Goal: Task Accomplishment & Management: Use online tool/utility

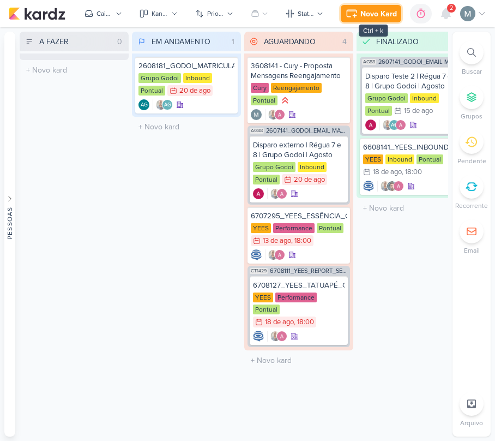
click at [349, 13] on icon at bounding box center [351, 13] width 13 height 13
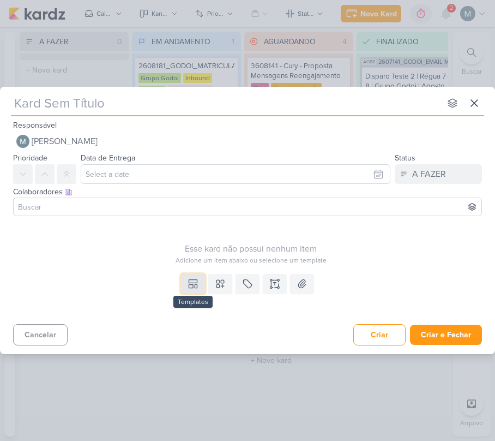
click at [193, 281] on icon at bounding box center [193, 283] width 11 height 11
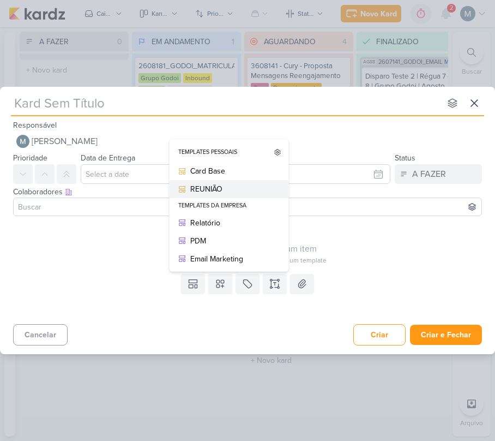
click at [208, 191] on div "REUNIÃO" at bounding box center [232, 188] width 85 height 11
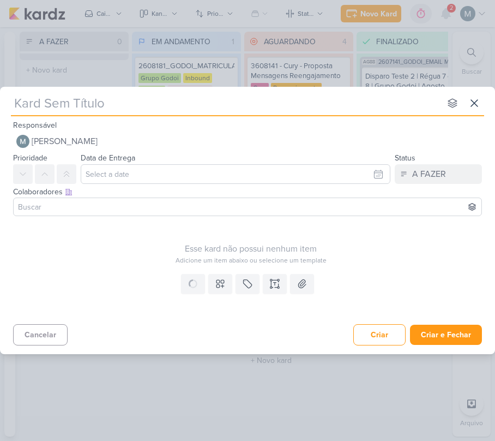
type input "REUNIÃO"
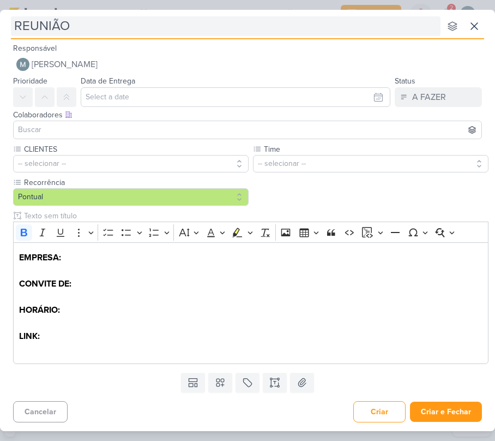
click at [138, 33] on input "REUNIÃO" at bounding box center [226, 26] width 430 height 20
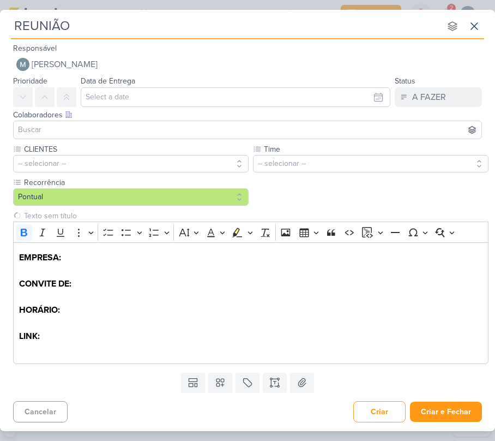
paste input "Integre RD Station CRM + Conversas para turbinar suas vendas 🚀"
type input "REUNIÃOIntegre RD Station CRM + Conversas para turbinar suas vendas 🚀"
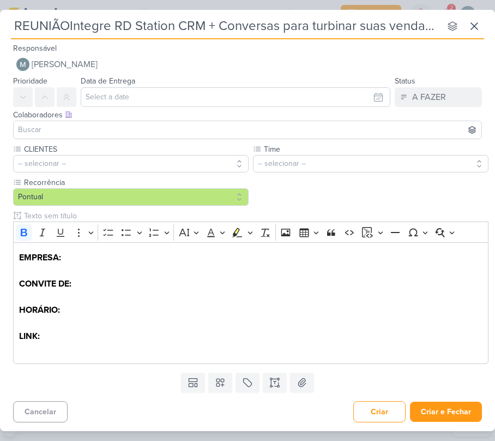
scroll to position [0, 14]
click at [138, 33] on input "REUNIÃOIntegre RD Station CRM + Conversas para turbinar suas vendas 🚀" at bounding box center [226, 26] width 430 height 20
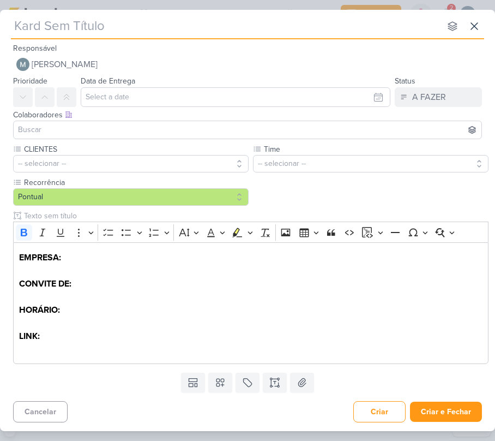
scroll to position [0, 0]
paste input "Integre RD Station CRM + Conversas para turbinar suas vendas 🚀"
type input "Integre RD Station CRM + Conversas para turbinar suas vendas 🚀"
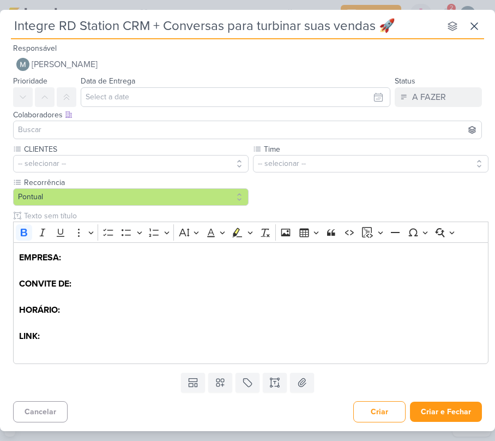
drag, startPoint x: 142, startPoint y: 28, endPoint x: -1, endPoint y: 34, distance: 143.6
click at [0, 34] on html "1.99.0 [GEOGRAPHIC_DATA] Ctrl + k 0h0m Sessão desligada... Hoje 0h0m Semana 0h0…" at bounding box center [247, 220] width 495 height 441
type input "Integre RD Station CRM + Conversas para turbinar suas vendas 🚀"
click at [164, 320] on p "EMPRESA: CONVITE DE: HORÁRIO: LINK:" at bounding box center [251, 297] width 464 height 92
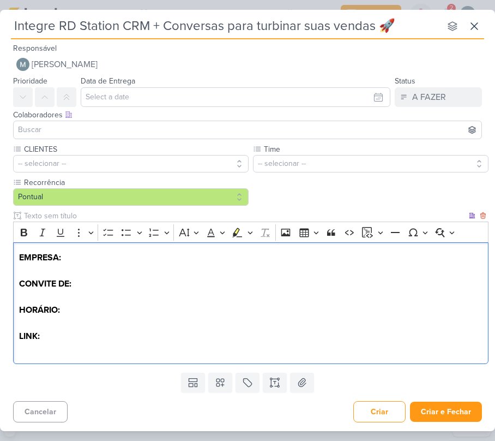
click at [83, 276] on p "EMPRESA: CONVITE DE: HORÁRIO: ⁠⁠⁠⁠⁠⁠⁠ LINK:" at bounding box center [251, 297] width 464 height 92
click at [125, 289] on p "EMPRESA: Integre RD Station CRM + Conversas para turbinar suas vendas 🚀 CONVITE…" at bounding box center [251, 297] width 464 height 92
click at [73, 347] on p "Editor editing area: main" at bounding box center [251, 349] width 464 height 13
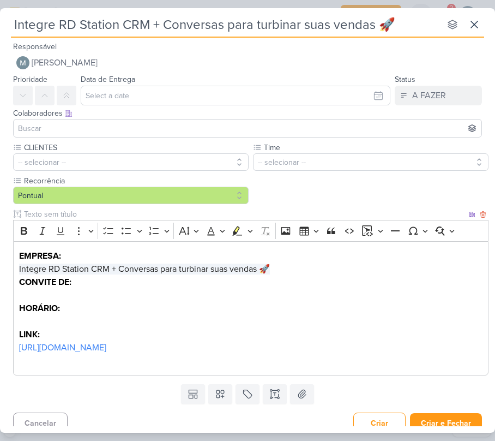
click at [116, 303] on p "EMPRESA: Integre RD Station CRM + Conversas para turbinar suas vendas 🚀 CONVITE…" at bounding box center [251, 295] width 464 height 92
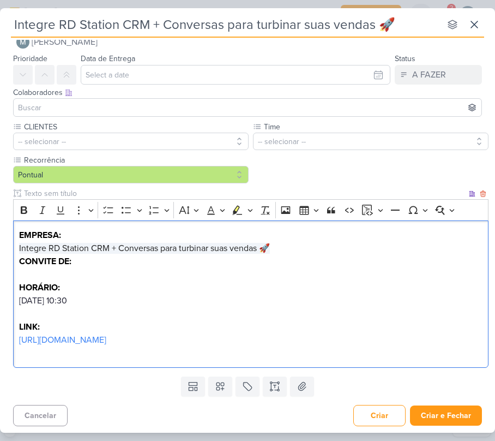
scroll to position [24, 0]
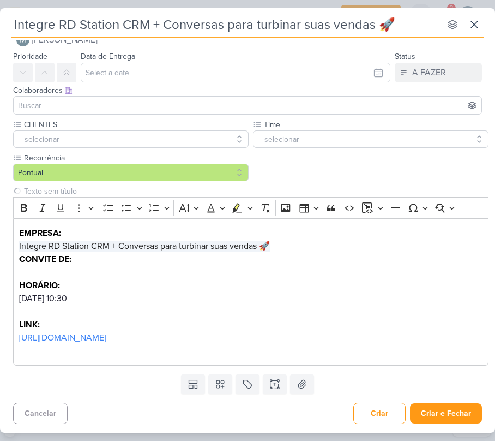
click at [108, 149] on div "CLIENTES -- selecionar -- Time" at bounding box center [251, 242] width 476 height 247
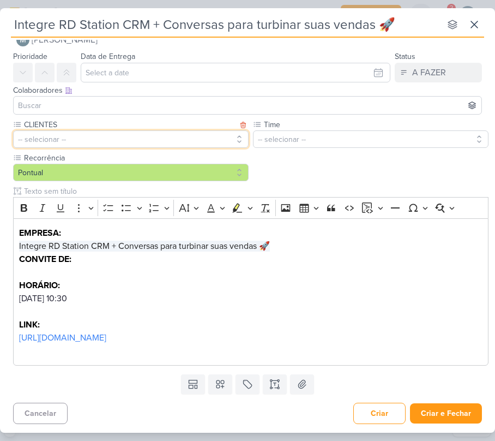
click at [94, 136] on button "-- selecionar --" at bounding box center [131, 138] width 236 height 17
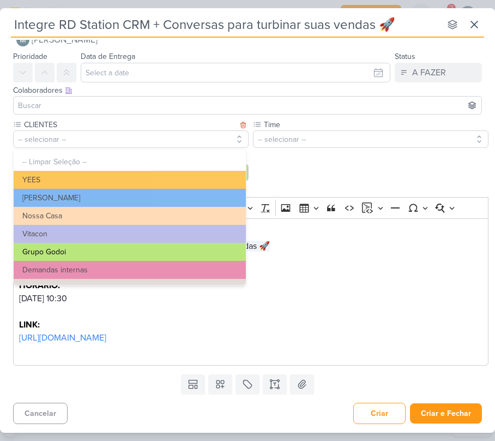
click at [59, 252] on button "Grupo Godoi" at bounding box center [130, 252] width 232 height 18
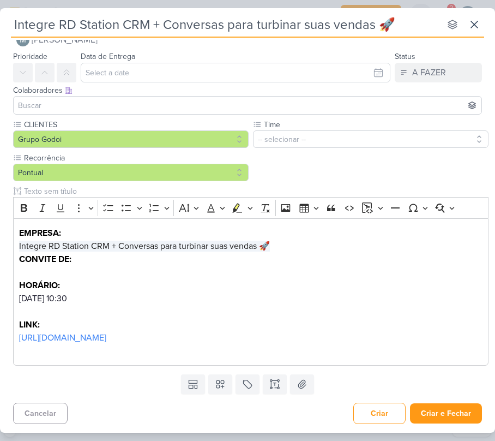
click at [363, 149] on div "CLIENTES Grupo Godoi -- Limpar Seleção -- [GEOGRAPHIC_DATA] [PERSON_NAME]" at bounding box center [251, 242] width 476 height 247
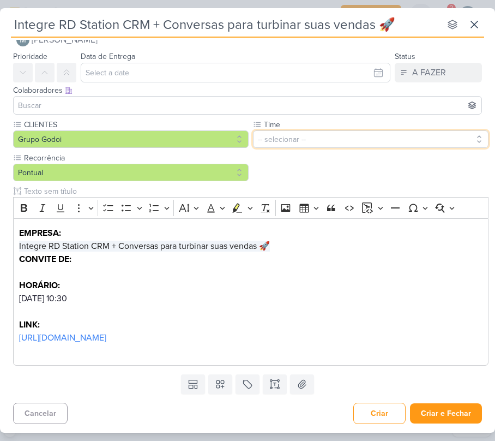
click at [347, 145] on button "-- selecionar --" at bounding box center [371, 138] width 236 height 17
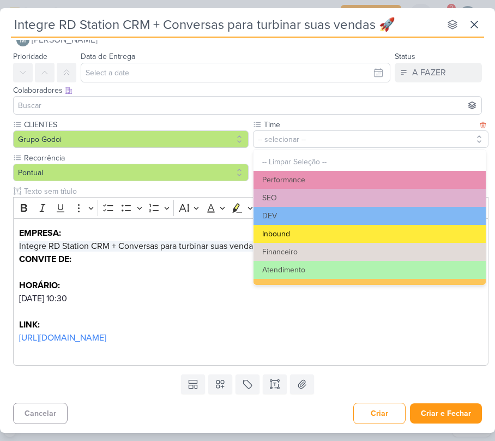
click at [354, 240] on button "Inbound" at bounding box center [370, 234] width 232 height 18
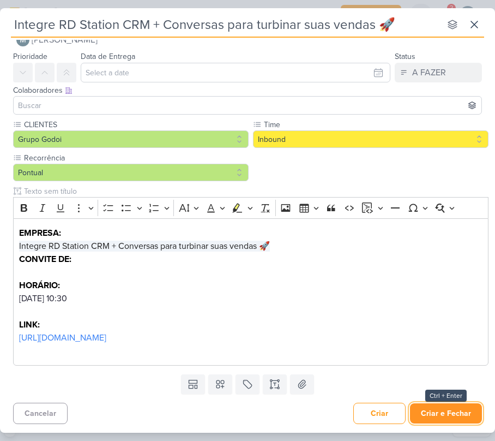
click at [459, 408] on button "Criar e Fechar" at bounding box center [446, 413] width 72 height 20
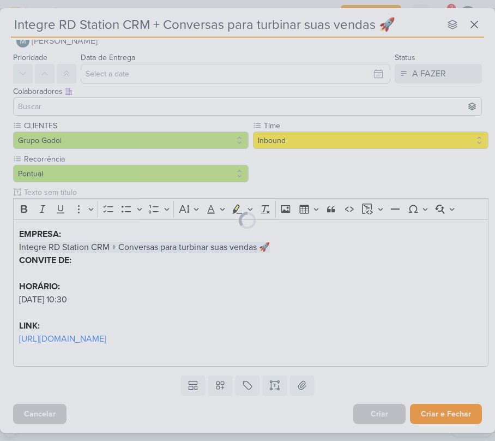
scroll to position [0, 0]
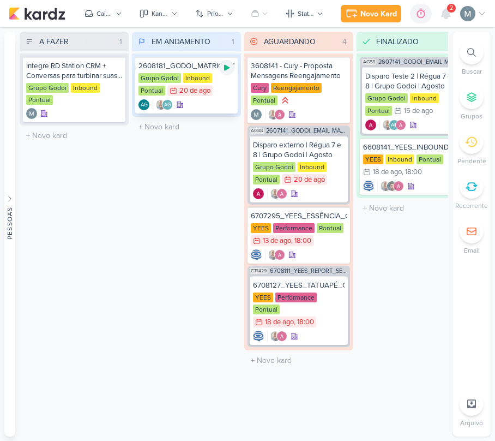
click at [227, 69] on icon at bounding box center [226, 68] width 5 height 6
click at [227, 69] on icon at bounding box center [226, 67] width 5 height 5
click at [446, 11] on icon at bounding box center [446, 14] width 9 height 10
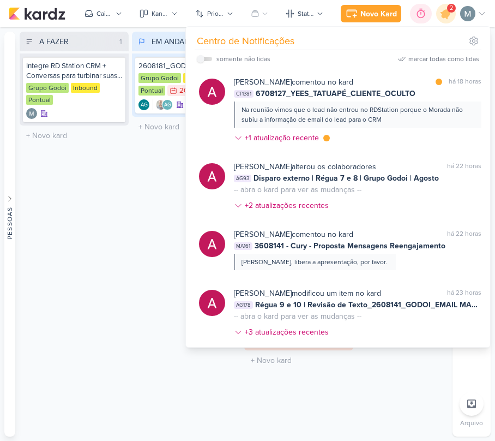
click at [418, 20] on div at bounding box center [421, 13] width 15 height 17
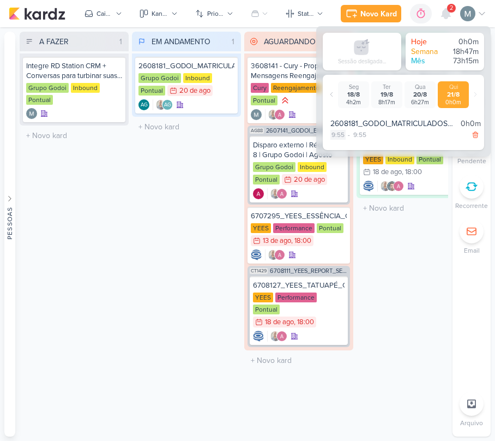
click at [345, 136] on div "9:55" at bounding box center [338, 135] width 15 height 10
select select "9"
click at [351, 152] on select "00 01 02 03 04 05 06 07 08 09 10 11 12 13 14 15 16 17 18 19 20 21 22 23 24 25 2…" at bounding box center [357, 148] width 15 height 13
click at [355, 147] on select "00 01 02 03 04 05 06 07 08 09 10 11 12 13 14 15 16 17 18 19 20 21 22 23 24 25 2…" at bounding box center [357, 148] width 15 height 13
click at [350, 151] on select "00 01 02 03 04 05 06 07 08 09 10 11 12 13 14 15 16 17 18 19 20 21 22 23 24 25 2…" at bounding box center [357, 148] width 15 height 13
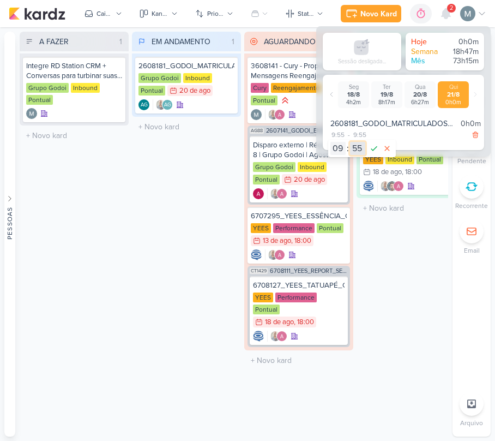
click at [358, 149] on select "00 01 02 03 04 05 06 07 08 09 10 11 12 13 14 15 16 17 18 19 20 21 22 23 24 25 2…" at bounding box center [357, 148] width 15 height 13
select select "0"
click at [350, 142] on select "00 01 02 03 04 05 06 07 08 09 10 11 12 13 14 15 16 17 18 19 20 21 22 23 24 25 2…" at bounding box center [357, 148] width 15 height 13
click at [376, 148] on icon at bounding box center [374, 148] width 13 height 13
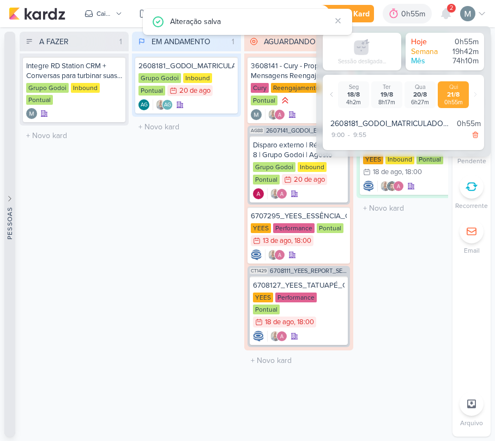
click at [4, 271] on button "Pessoas" at bounding box center [9, 234] width 11 height 405
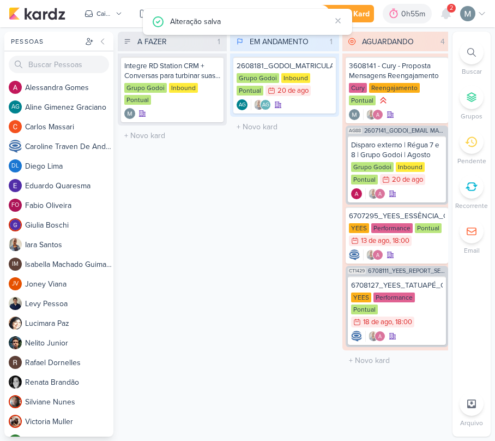
click at [158, 221] on div "A FAZER 1 Mover Para Esquerda Mover Para Direita [GEOGRAPHIC_DATA] Integre RD S…" at bounding box center [172, 234] width 109 height 405
drag, startPoint x: 100, startPoint y: 29, endPoint x: 117, endPoint y: 38, distance: 18.5
click at [116, 35] on div "Preferências de Quadros [GEOGRAPHIC_DATA] Organização Não tem nenhum quadro aqu…" at bounding box center [247, 234] width 495 height 414
click at [106, 38] on icon at bounding box center [102, 41] width 9 height 9
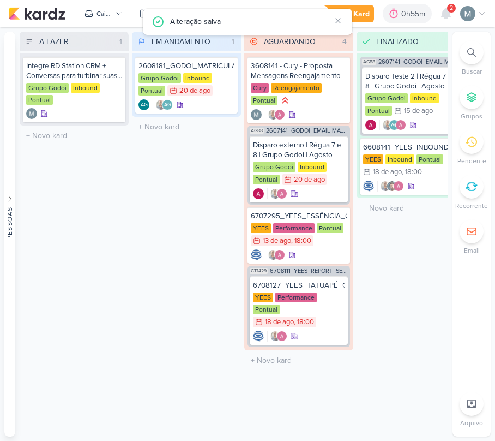
click at [168, 203] on div "EM ANDAMENTO 1 Mover Para Esquerda Mover Para Direita [GEOGRAPHIC_DATA] 2608181…" at bounding box center [186, 234] width 109 height 405
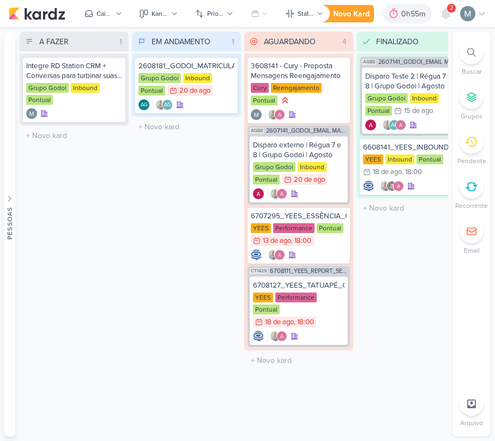
click at [441, 29] on div "Preferências de Quadros [GEOGRAPHIC_DATA] Organização Não tem nenhum quadro aqu…" at bounding box center [247, 234] width 495 height 414
click at [445, 17] on icon at bounding box center [446, 14] width 9 height 10
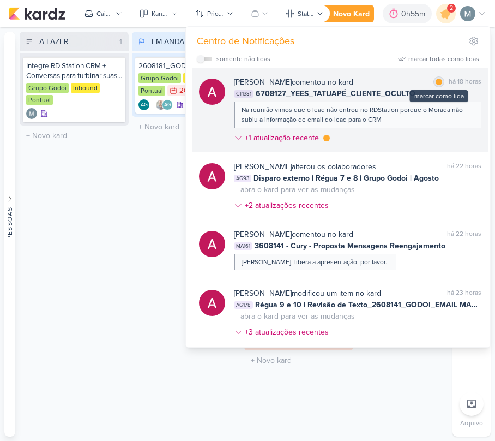
click at [436, 81] on div at bounding box center [439, 82] width 7 height 7
click at [322, 137] on div "+1 atualização recente" at bounding box center [282, 137] width 96 height 11
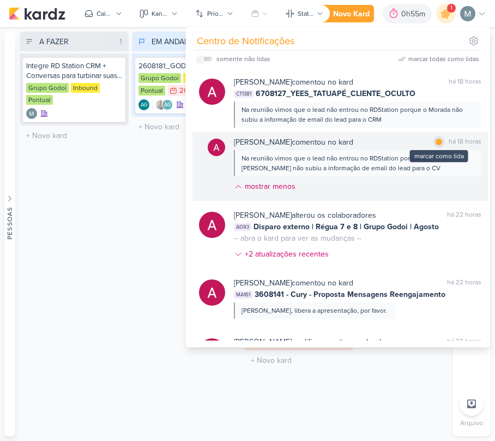
click at [436, 140] on div at bounding box center [439, 142] width 7 height 7
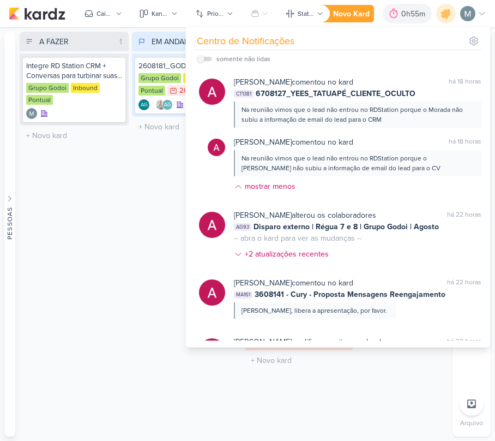
click at [77, 195] on div "A FAZER 1 Mover Para Esquerda Mover Para Direita [GEOGRAPHIC_DATA] Integre RD S…" at bounding box center [74, 234] width 109 height 405
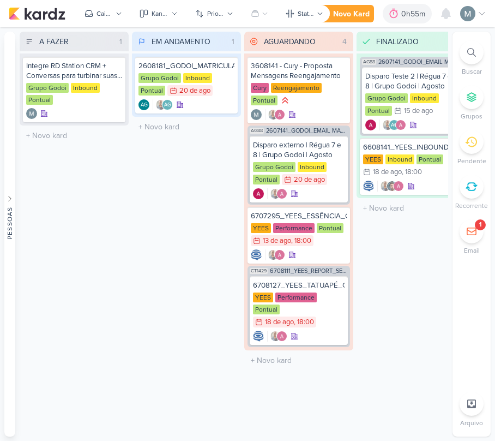
click at [483, 234] on div "1" at bounding box center [472, 231] width 24 height 24
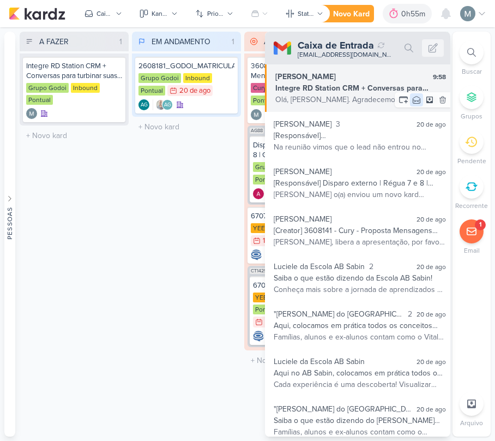
click at [412, 100] on icon at bounding box center [416, 99] width 9 height 9
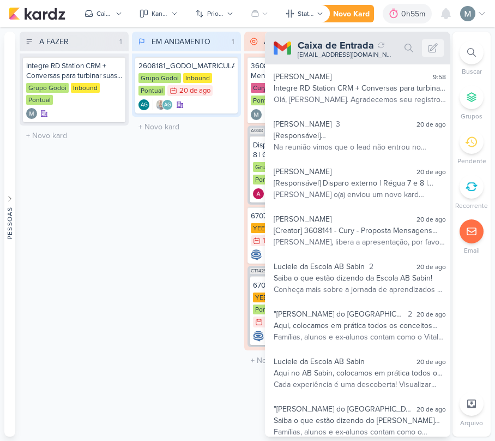
click at [112, 251] on div "A FAZER 1 Mover Para Esquerda Mover Para Direita [GEOGRAPHIC_DATA] Integre RD S…" at bounding box center [74, 234] width 109 height 405
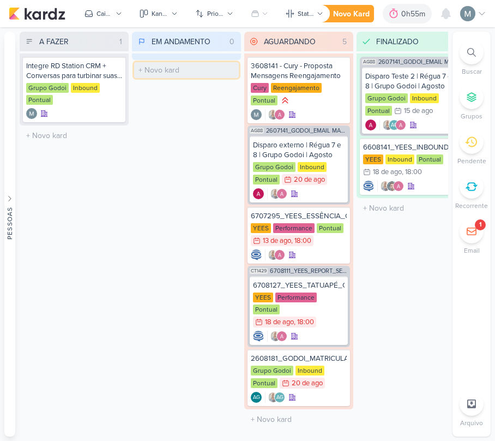
click at [226, 70] on input "text" at bounding box center [186, 70] width 105 height 16
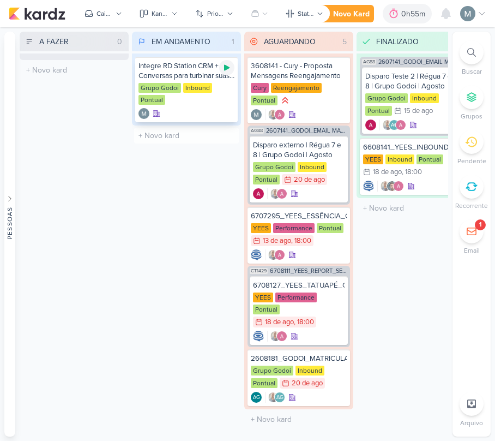
click at [228, 74] on div at bounding box center [226, 67] width 15 height 15
